Goal: Information Seeking & Learning: Check status

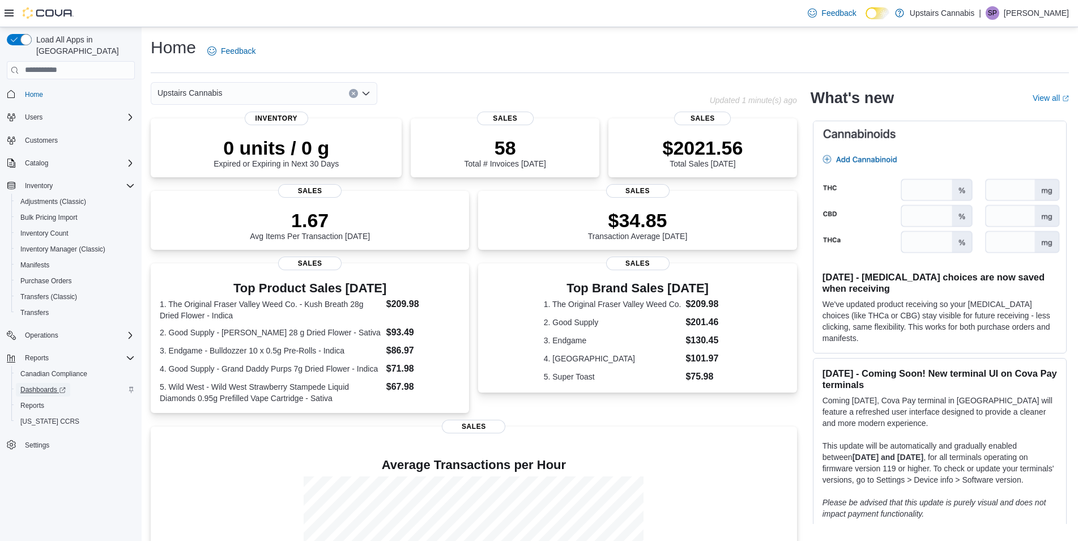
click at [38, 385] on span "Dashboards" at bounding box center [42, 389] width 45 height 9
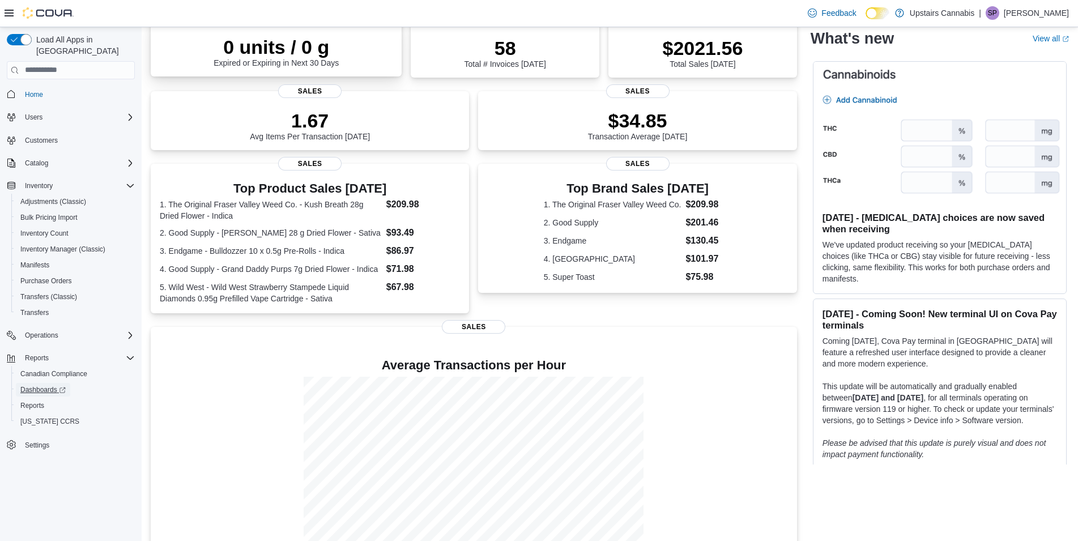
scroll to position [124, 0]
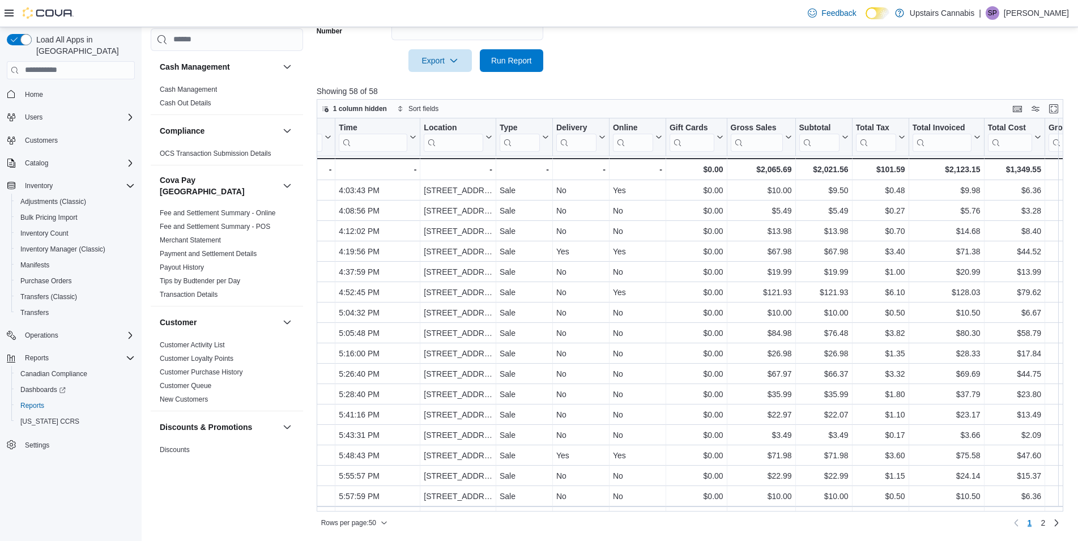
scroll to position [326, 222]
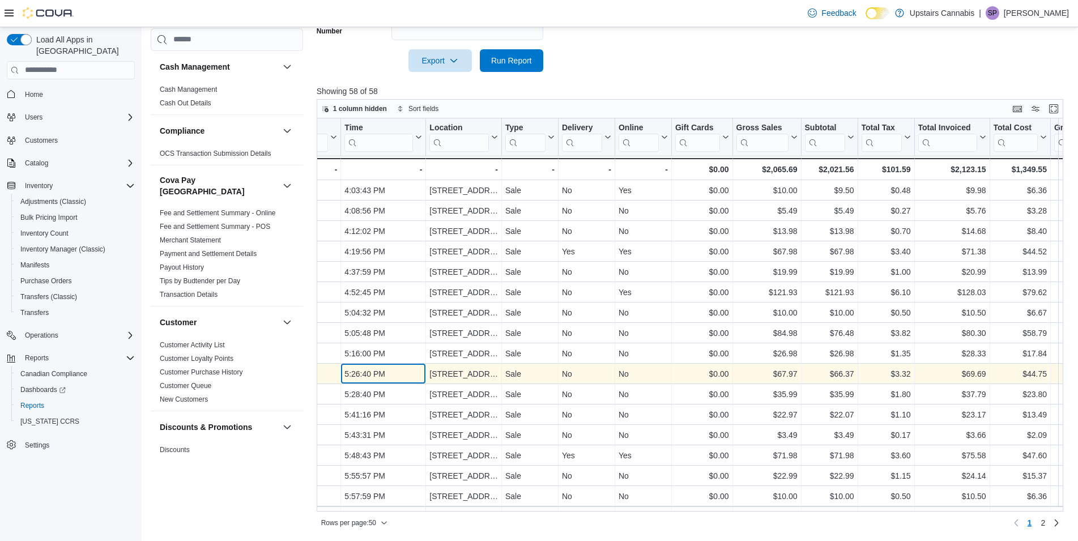
click at [374, 371] on div "5:26:40 PM" at bounding box center [383, 374] width 78 height 14
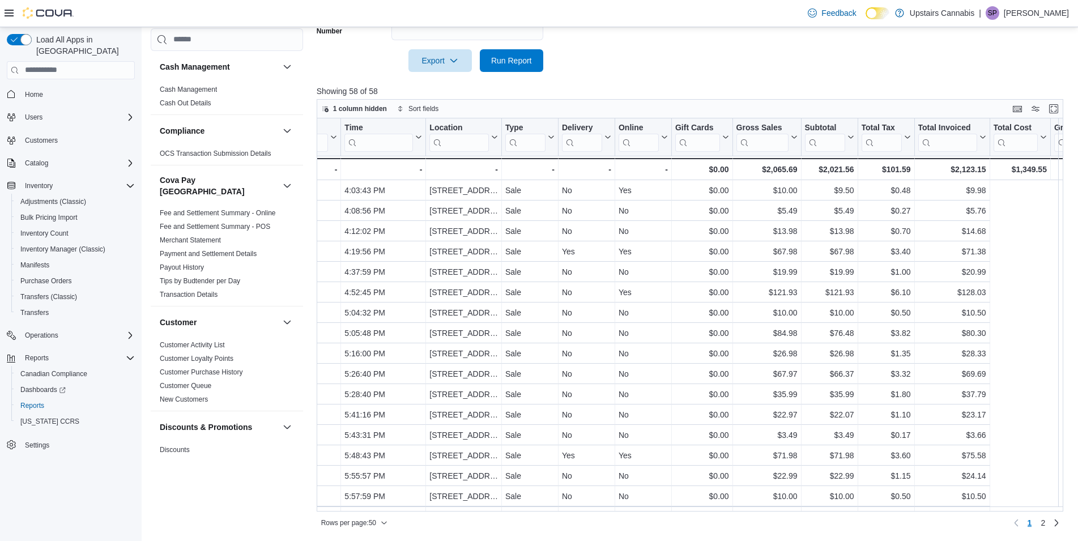
scroll to position [326, 0]
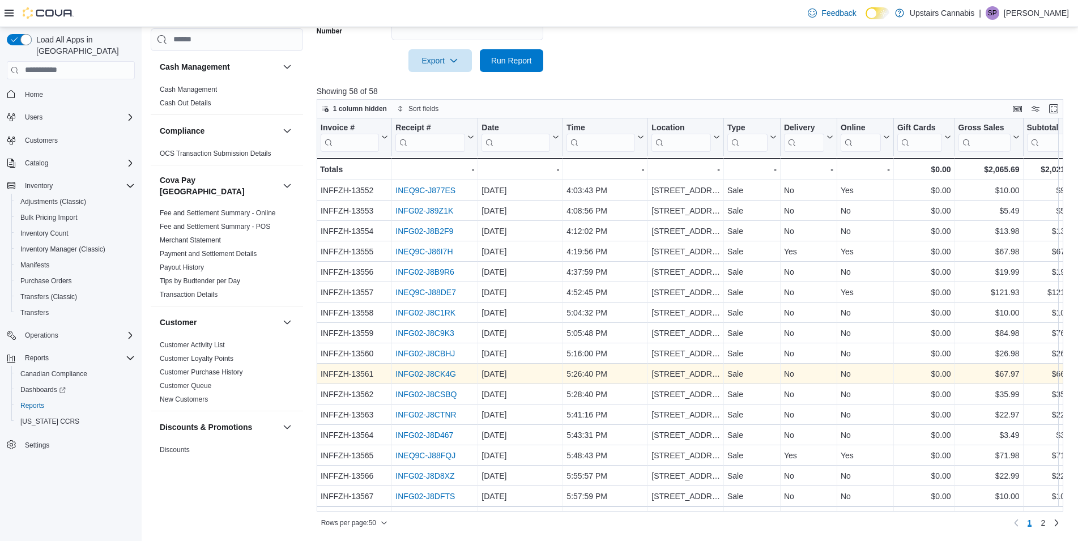
click at [415, 371] on link "INFG02-J8CK4G" at bounding box center [425, 373] width 61 height 9
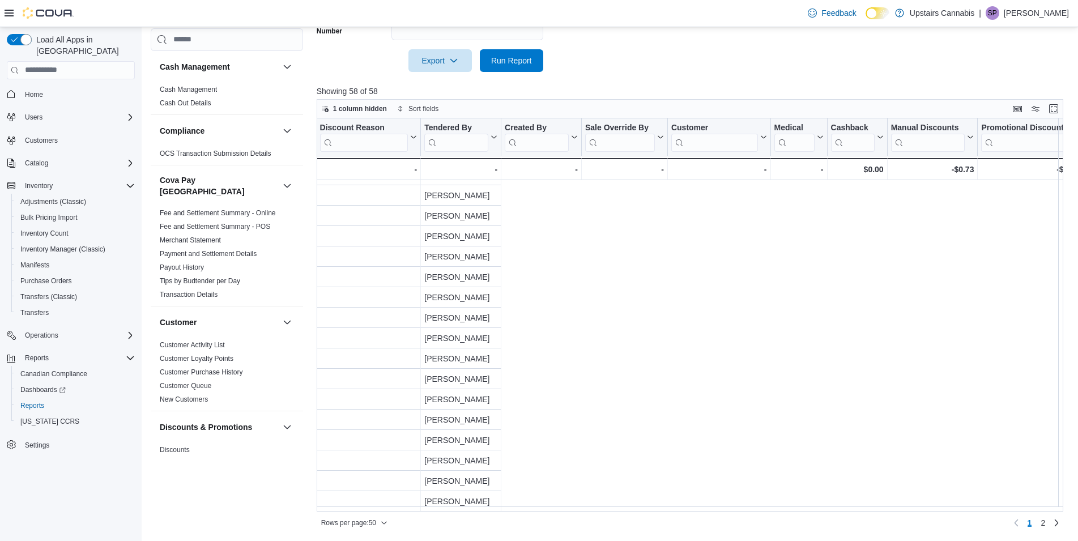
scroll to position [693, 0]
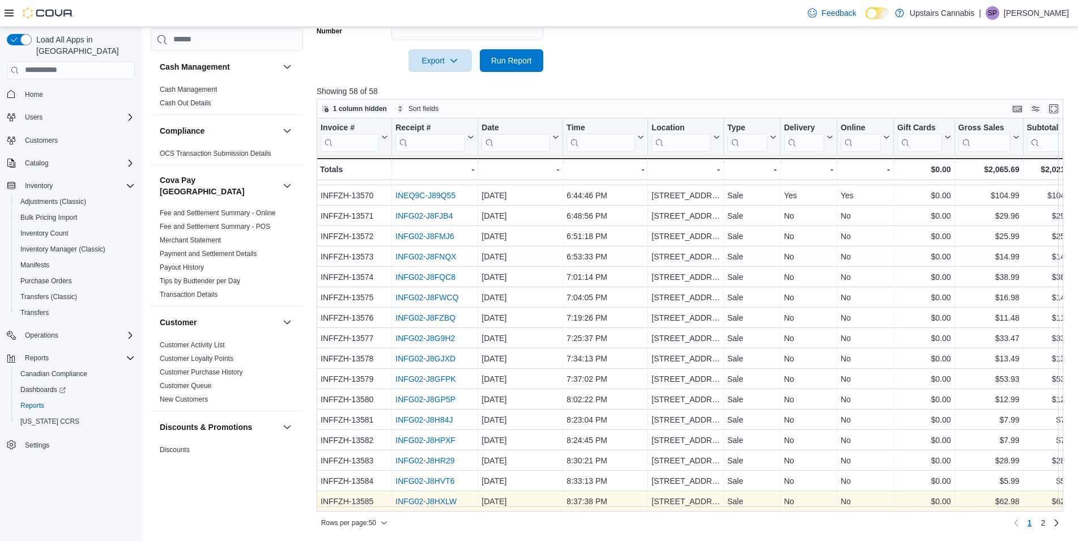
click at [437, 498] on link "INFG02-J8HXLW" at bounding box center [425, 501] width 61 height 9
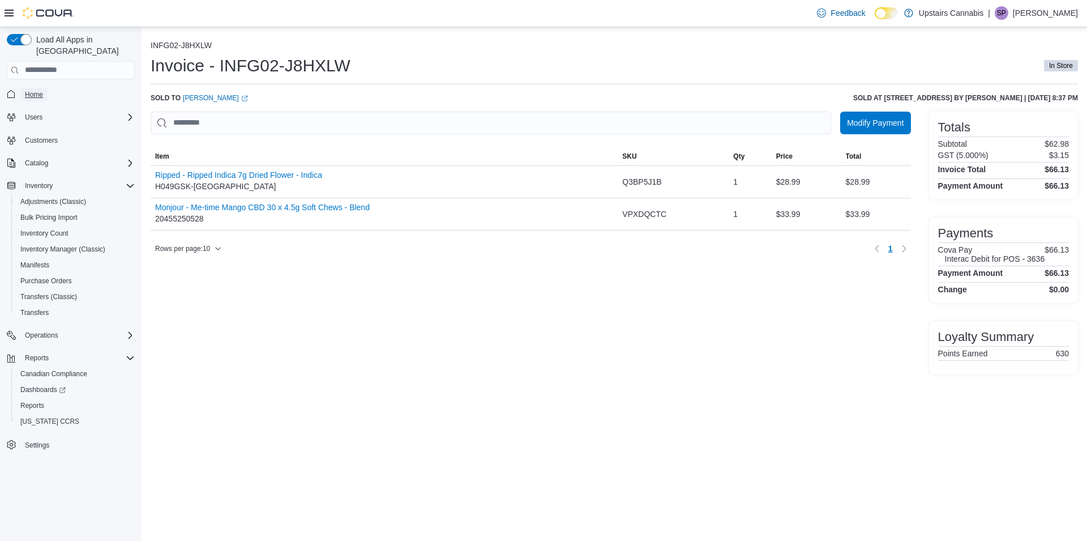
click at [40, 88] on span "Home" at bounding box center [34, 95] width 18 height 14
